Goal: Book appointment/travel/reservation

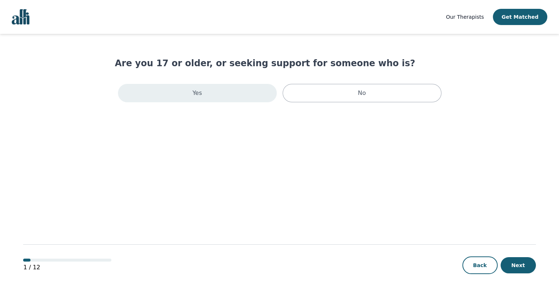
click at [234, 86] on div "Yes" at bounding box center [197, 93] width 159 height 18
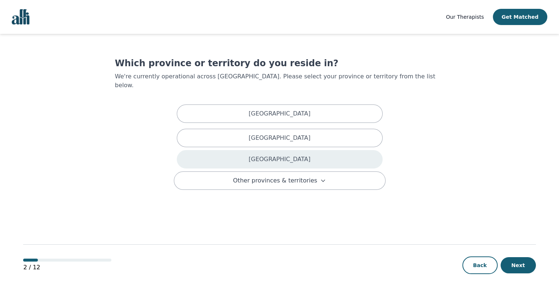
click at [276, 155] on p "[GEOGRAPHIC_DATA]" at bounding box center [279, 159] width 62 height 9
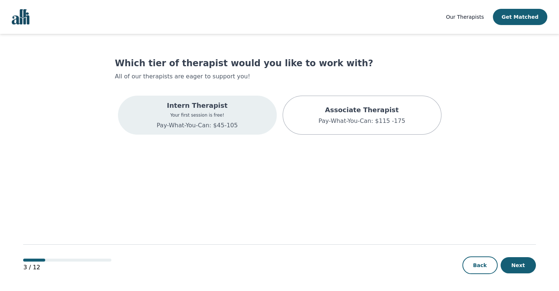
click at [203, 108] on p "Intern Therapist" at bounding box center [196, 105] width 81 height 10
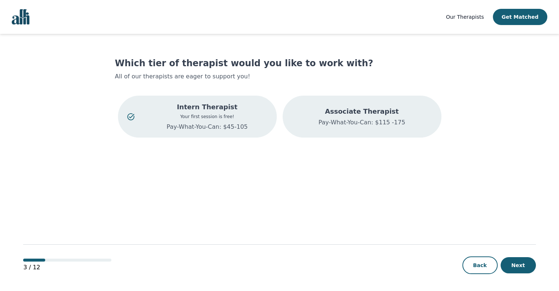
click at [372, 123] on p "Pay-What-You-Can: $115 -175" at bounding box center [361, 122] width 87 height 9
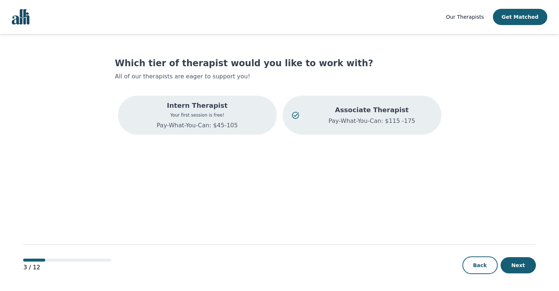
click at [242, 118] on div "Intern Therapist Your first session is free! Pay-What-You-Can: $45-105" at bounding box center [197, 115] width 159 height 39
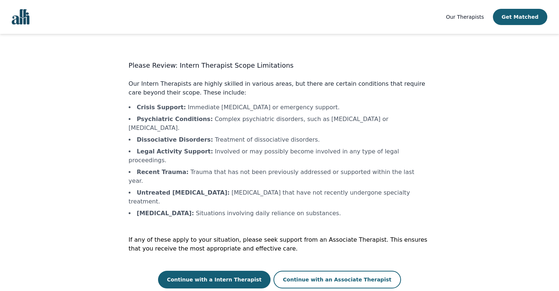
click at [242, 118] on li "Psychiatric Conditions : Complex psychiatric disorders, such as [MEDICAL_DATA] …" at bounding box center [280, 124] width 302 height 18
click at [119, 111] on div "Please Review: Intern Therapist Scope Limitations Our Intern Therapists are hig…" at bounding box center [279, 172] width 329 height 231
click at [303, 270] on button "Continue with an Associate Therapist" at bounding box center [336, 279] width 127 height 18
click at [319, 270] on button "Continue with an Associate Therapist" at bounding box center [336, 279] width 127 height 18
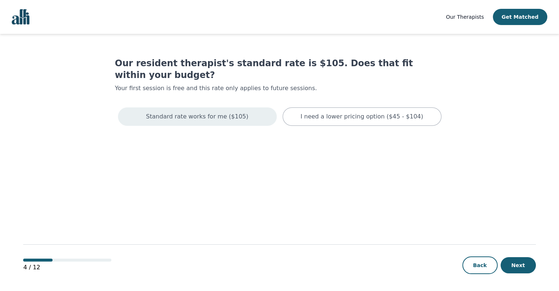
click at [250, 107] on div "Standard rate works for me ($105)" at bounding box center [197, 116] width 159 height 18
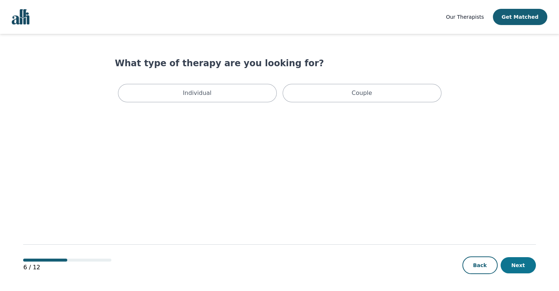
click at [518, 268] on button "Next" at bounding box center [517, 265] width 35 height 16
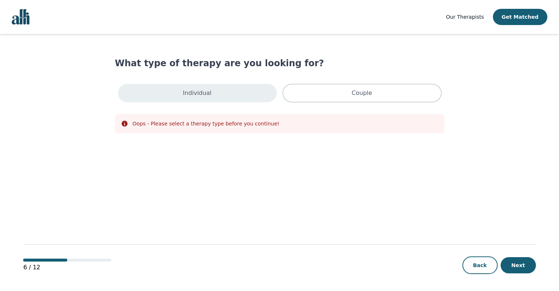
click at [194, 94] on p "Individual" at bounding box center [197, 93] width 29 height 9
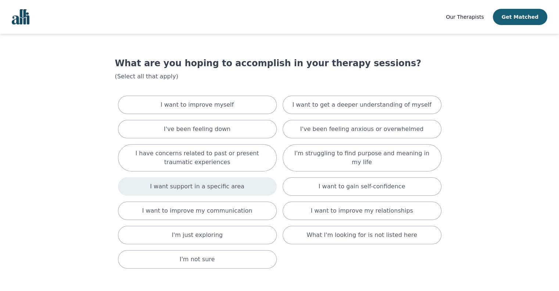
click at [166, 191] on div "I want support in a specific area" at bounding box center [197, 186] width 159 height 18
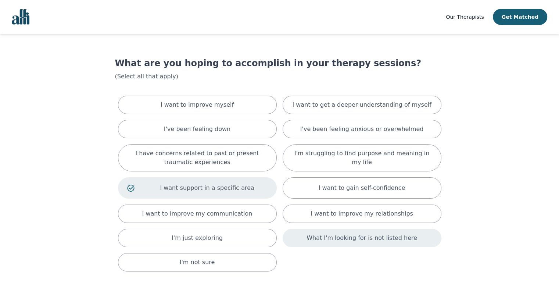
scroll to position [59, 0]
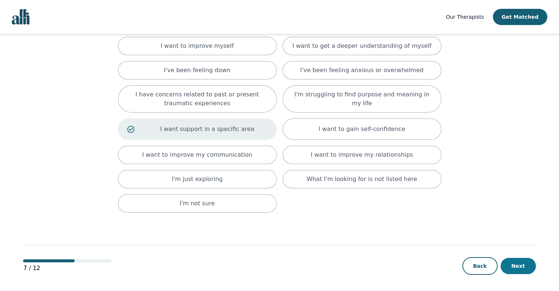
click at [514, 267] on button "Next" at bounding box center [517, 265] width 35 height 16
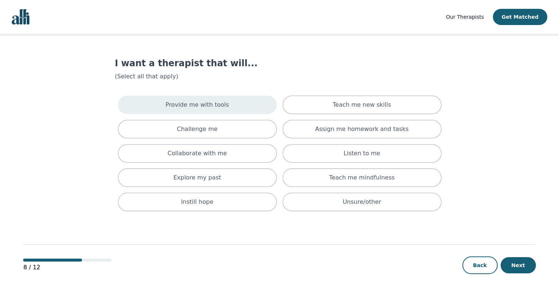
click at [239, 106] on div "Provide me with tools" at bounding box center [197, 105] width 159 height 18
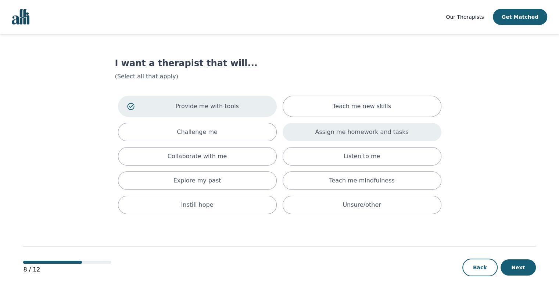
click at [343, 141] on div "Assign me homework and tasks" at bounding box center [361, 132] width 159 height 18
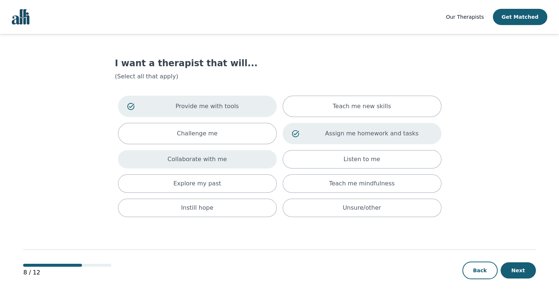
click at [255, 155] on div "Collaborate with me" at bounding box center [197, 159] width 159 height 18
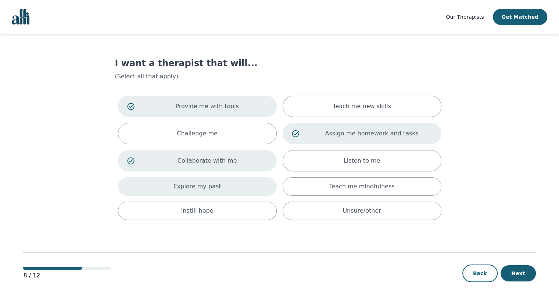
click at [251, 179] on div "Explore my past" at bounding box center [197, 186] width 159 height 18
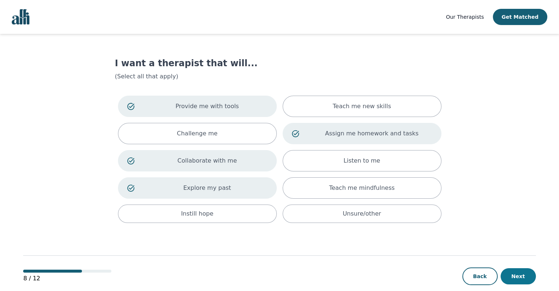
click at [520, 274] on button "Next" at bounding box center [517, 276] width 35 height 16
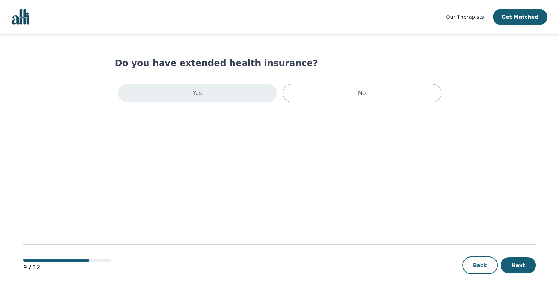
click at [218, 98] on div "Yes" at bounding box center [197, 93] width 159 height 18
